Goal: Task Accomplishment & Management: Use online tool/utility

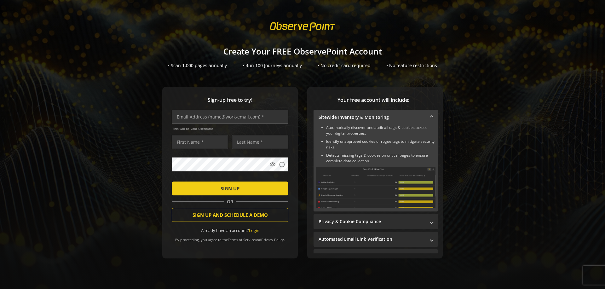
click at [252, 232] on link "Login" at bounding box center [254, 231] width 10 height 6
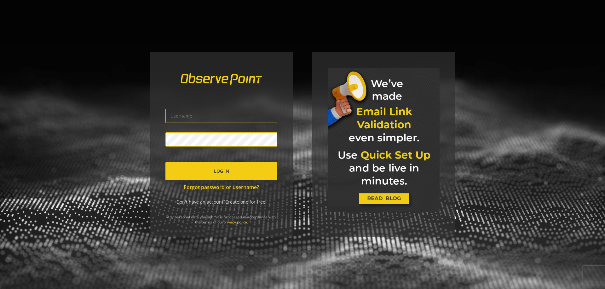
click at [287, 118] on div "Log In Forgot password or username? Don't have an account? Create one for free …" at bounding box center [221, 144] width 143 height 185
click at [261, 115] on input "text" at bounding box center [222, 116] width 112 height 14
type input "qerboyana@gmail.com"
click at [238, 174] on span "submit" at bounding box center [222, 171] width 112 height 15
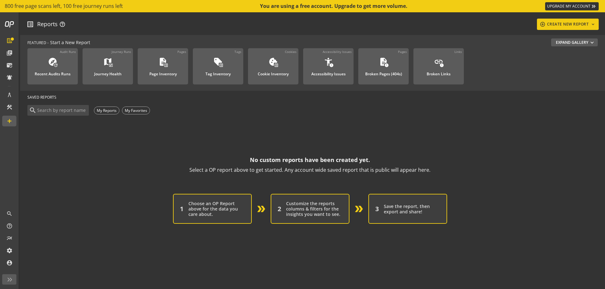
click at [576, 39] on button "Expand Gallery expand_more" at bounding box center [575, 42] width 47 height 8
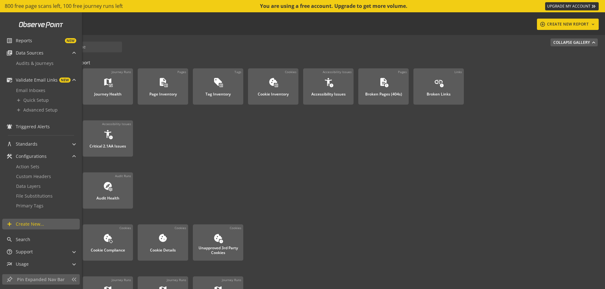
click at [9, 107] on div "Email Inboxes add Quick Setup add Advanced Setup" at bounding box center [40, 102] width 77 height 34
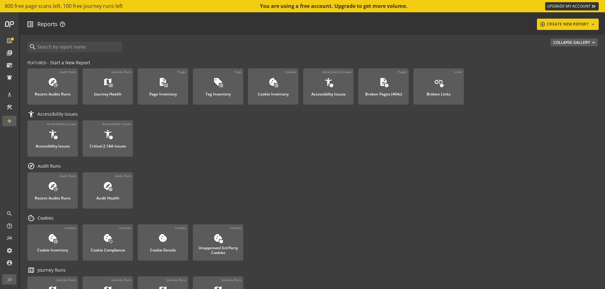
click at [145, 46] on div "search" at bounding box center [312, 48] width 571 height 20
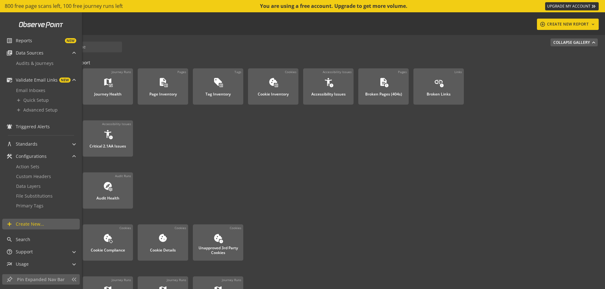
click at [12, 40] on mat-icon "list_alt" at bounding box center [9, 41] width 6 height 6
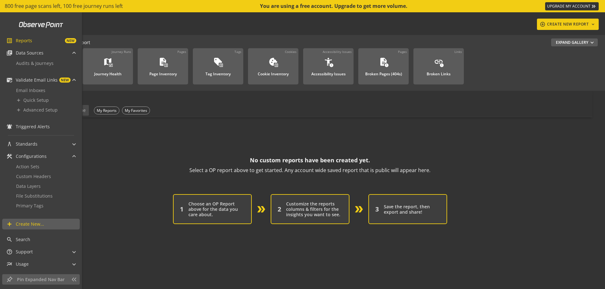
click at [16, 51] on span "Data Sources" at bounding box center [30, 53] width 28 height 6
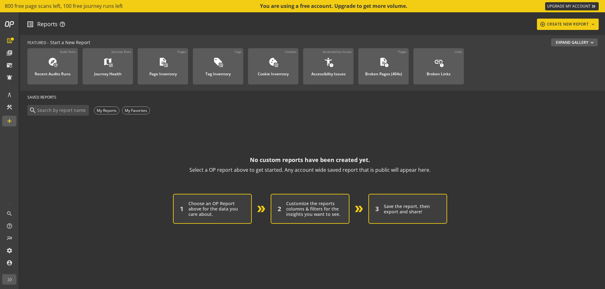
click at [155, 97] on div "SAVED REPORTS" at bounding box center [309, 97] width 565 height 13
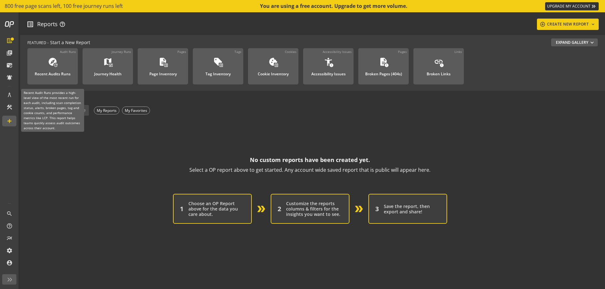
click at [56, 83] on link "Audit Runs explore update Recent Audits Runs" at bounding box center [52, 66] width 50 height 36
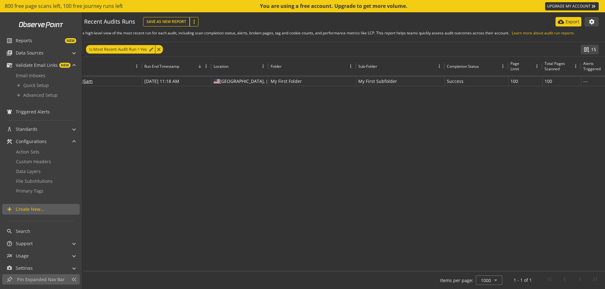
click at [13, 42] on span "list_alt" at bounding box center [10, 41] width 9 height 6
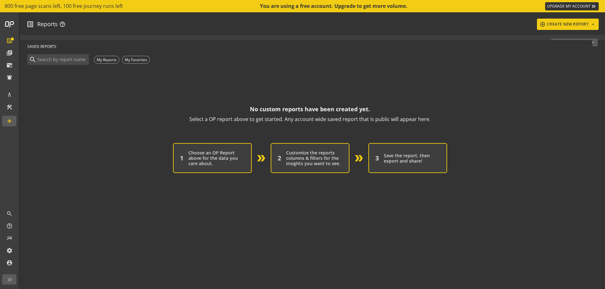
click at [140, 154] on op-account-reports-saved-reports-zero-state "No custom reports have been created yet. Select a OP report above to get starte…" at bounding box center [309, 119] width 565 height 107
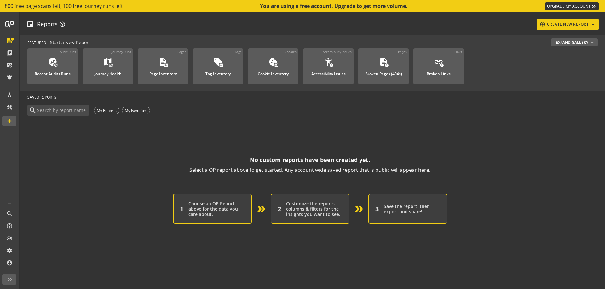
click at [582, 20] on div "add_circle_outline CREATE NEW REPORT keyboard_arrow_down" at bounding box center [568, 24] width 57 height 11
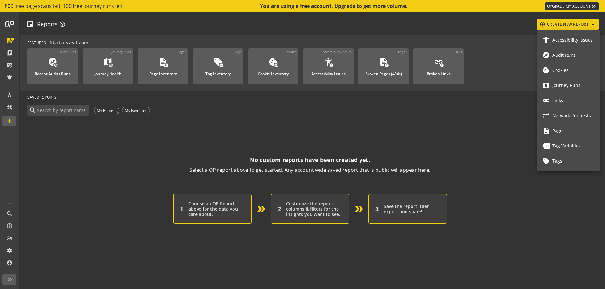
click at [571, 143] on span "Tag Variables" at bounding box center [574, 145] width 42 height 5
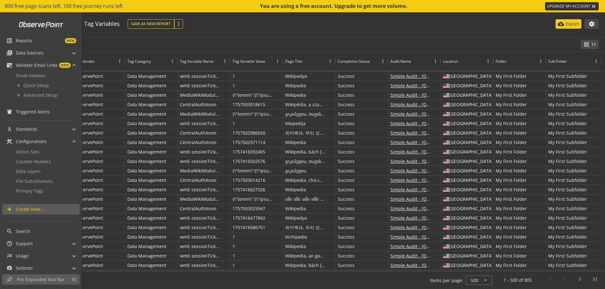
click at [11, 38] on mat-icon "list_alt" at bounding box center [9, 41] width 6 height 6
